Goal: Task Accomplishment & Management: Complete application form

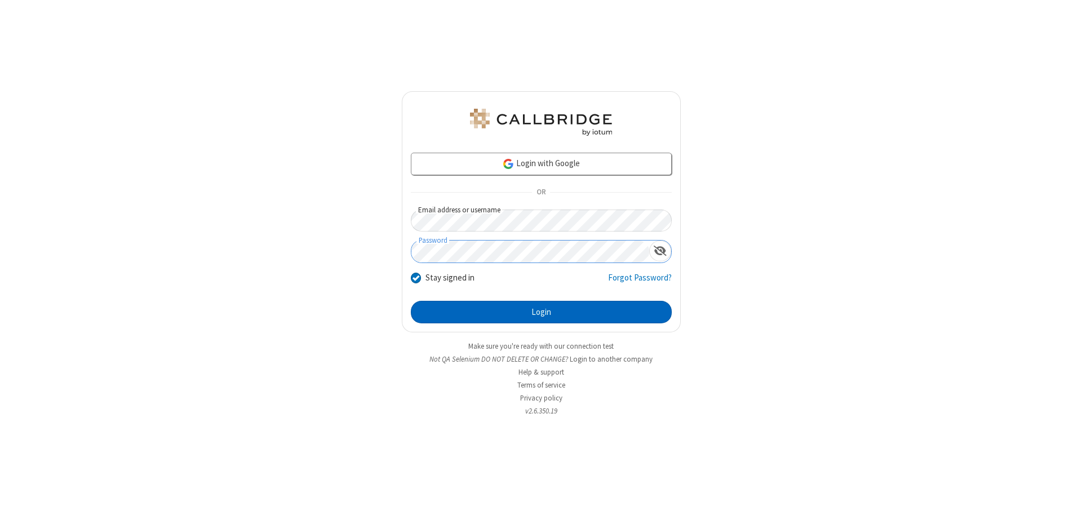
click at [541, 312] on button "Login" at bounding box center [541, 312] width 261 height 23
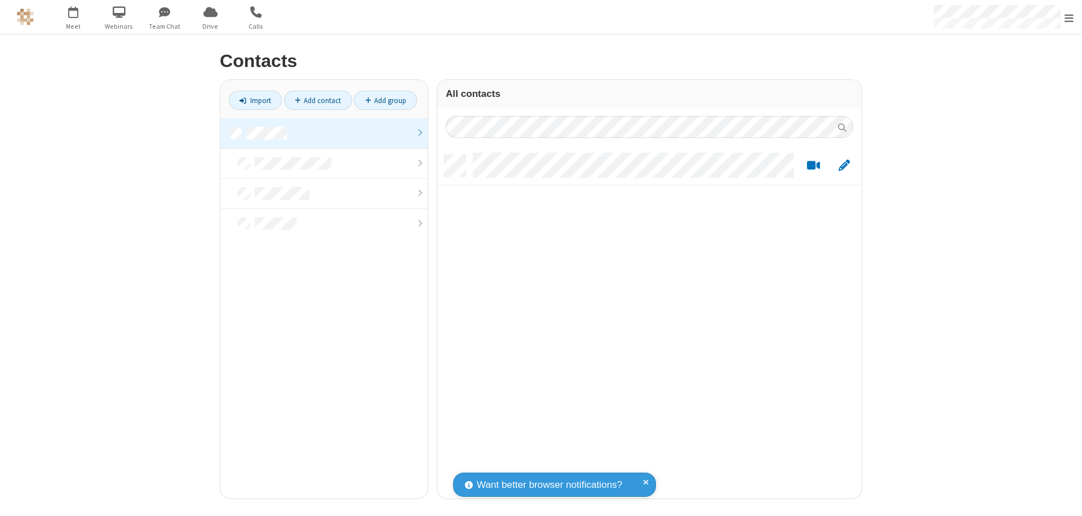
scroll to position [344, 416]
click at [324, 133] on link at bounding box center [323, 133] width 207 height 30
click at [318, 100] on link "Add contact" at bounding box center [318, 100] width 68 height 19
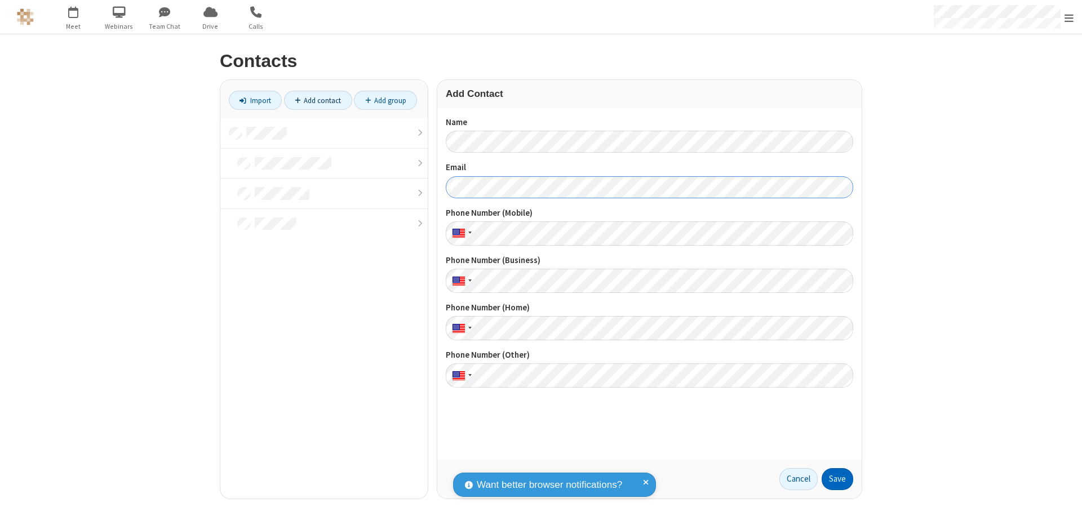
click at [837, 479] on button "Save" at bounding box center [838, 479] width 32 height 23
